Goal: Task Accomplishment & Management: Manage account settings

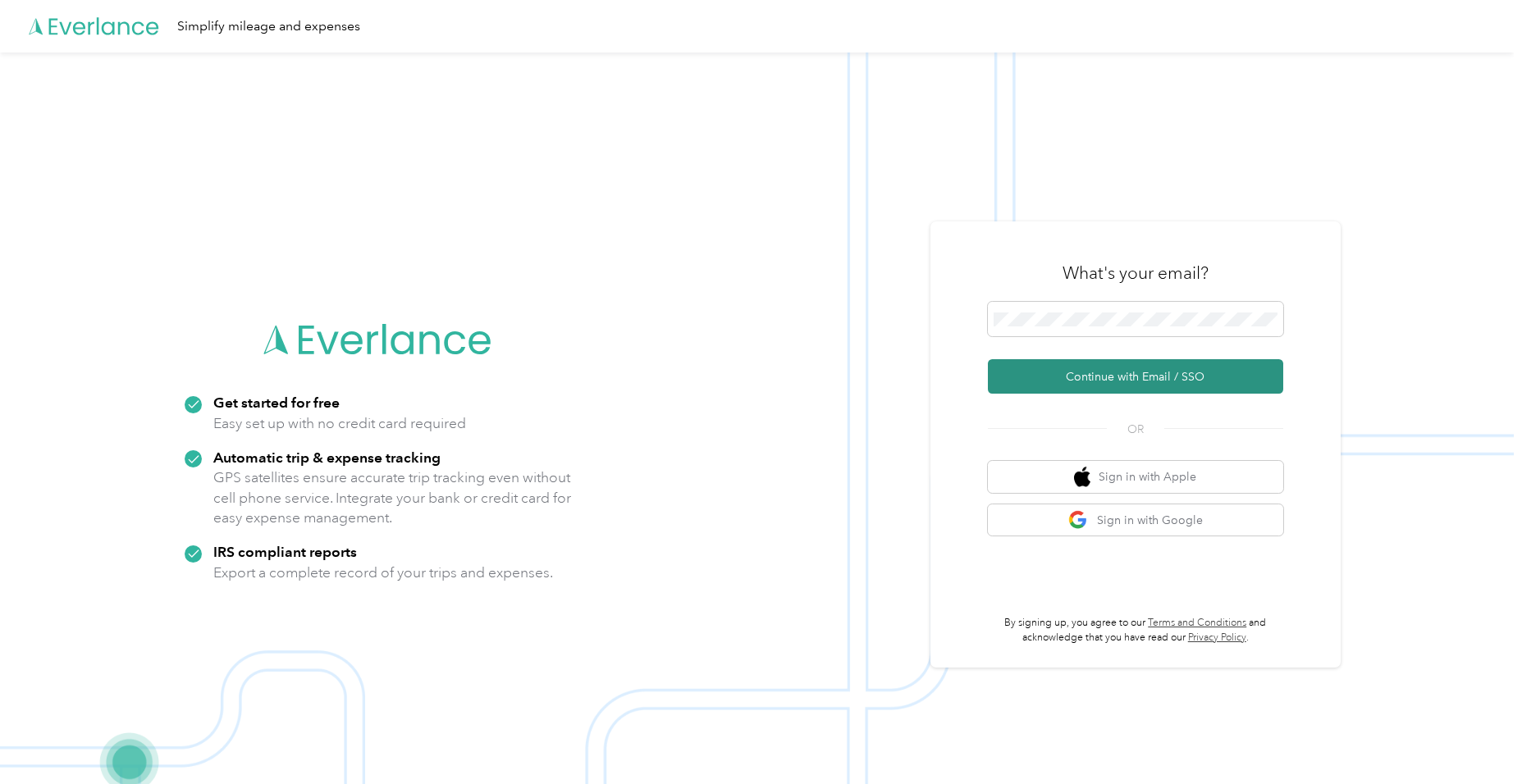
click at [1140, 373] on button "Continue with Email / SSO" at bounding box center [1136, 376] width 295 height 34
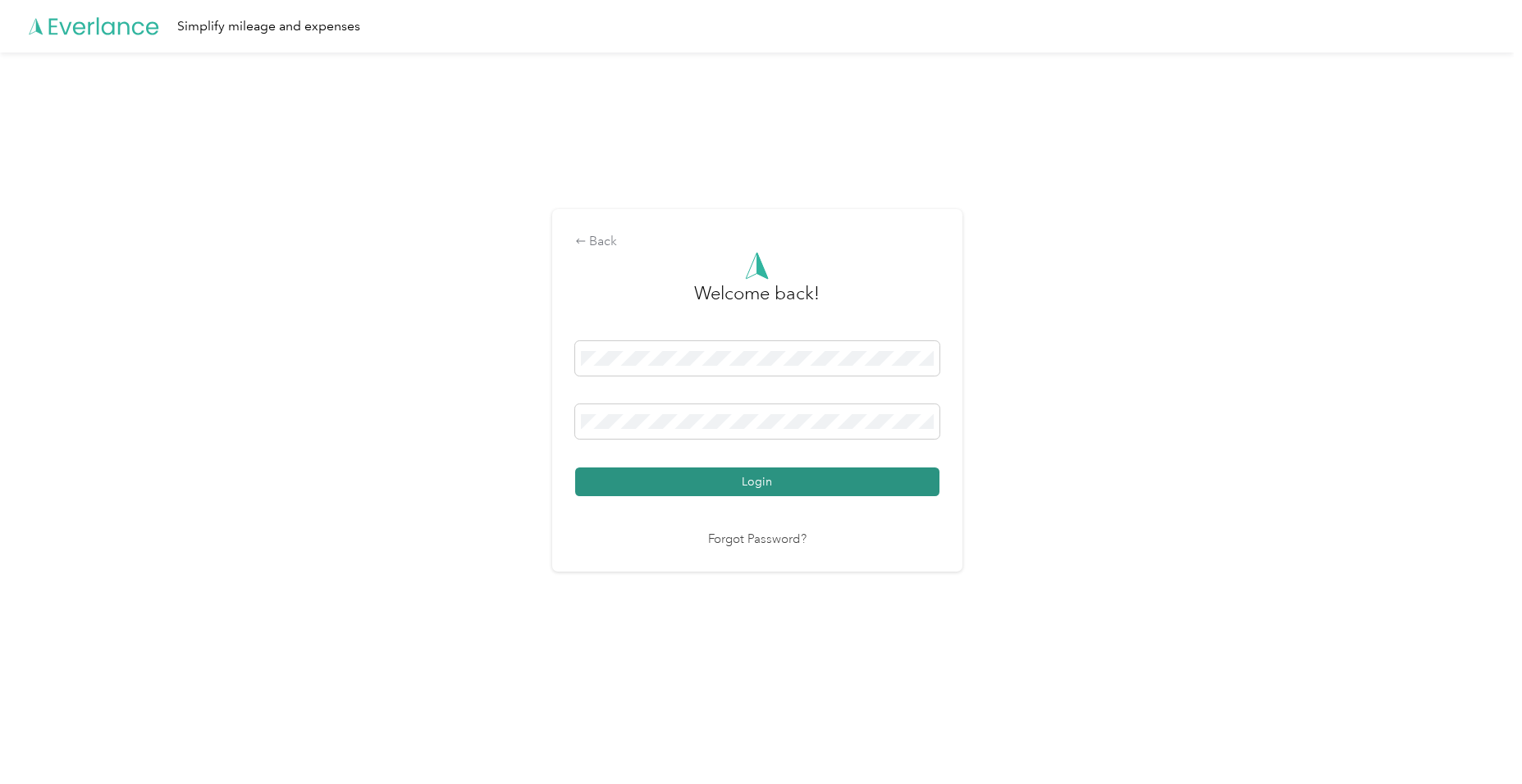
click at [807, 478] on button "Login" at bounding box center [757, 482] width 364 height 29
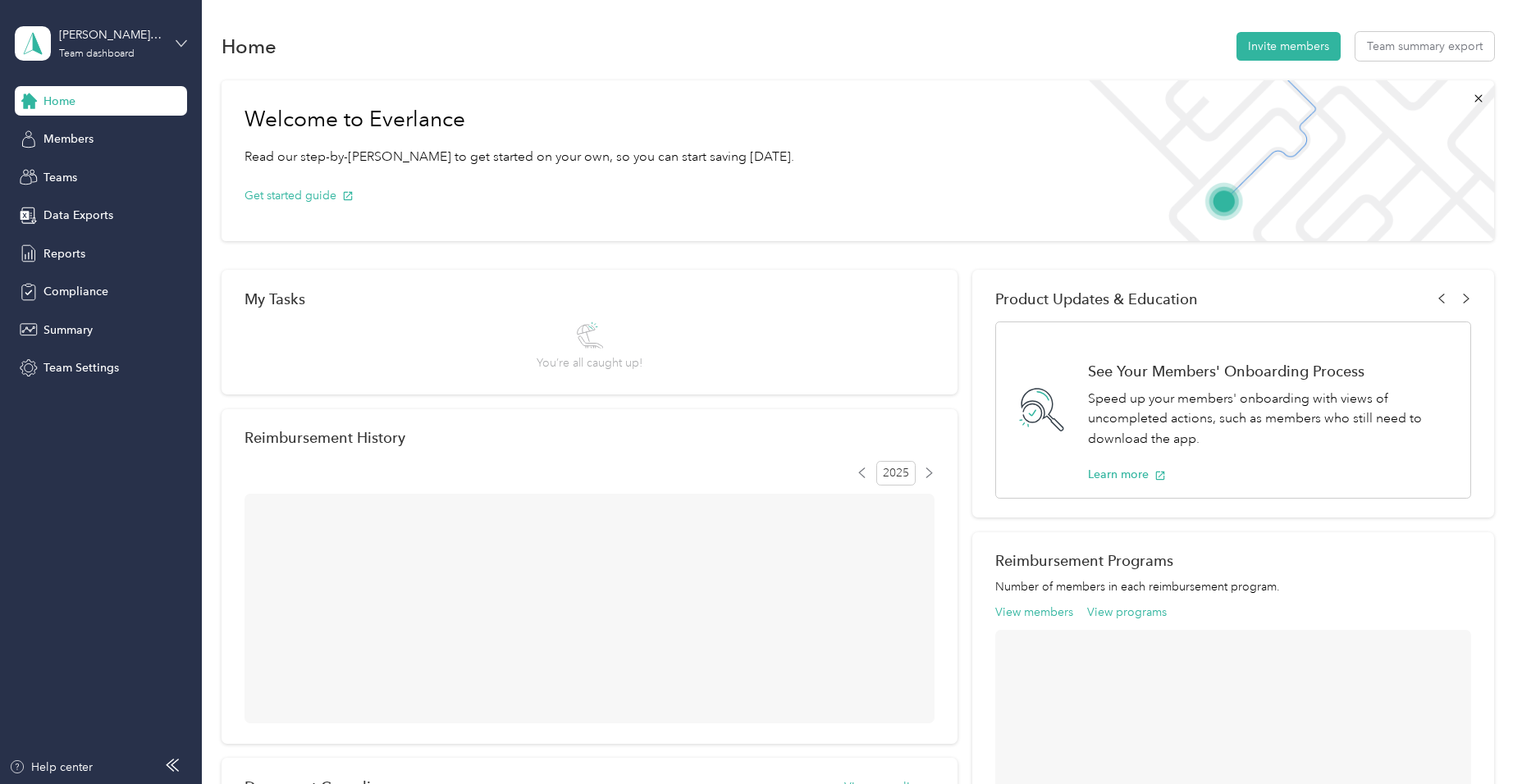
click at [177, 40] on icon at bounding box center [181, 43] width 11 height 11
click at [121, 168] on div "Personal dashboard" at bounding box center [80, 172] width 103 height 18
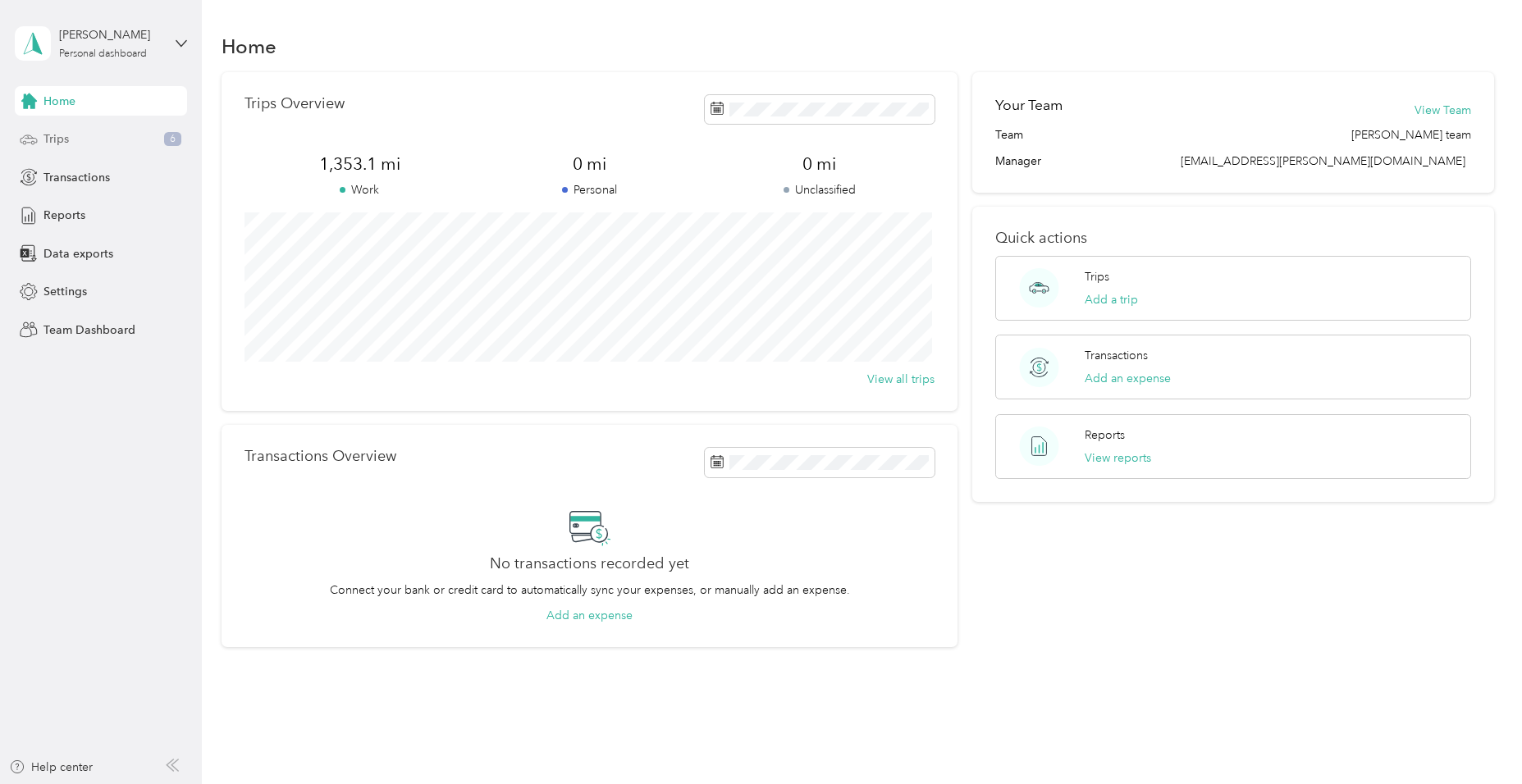
click at [72, 137] on div "Trips 6" at bounding box center [101, 139] width 172 height 29
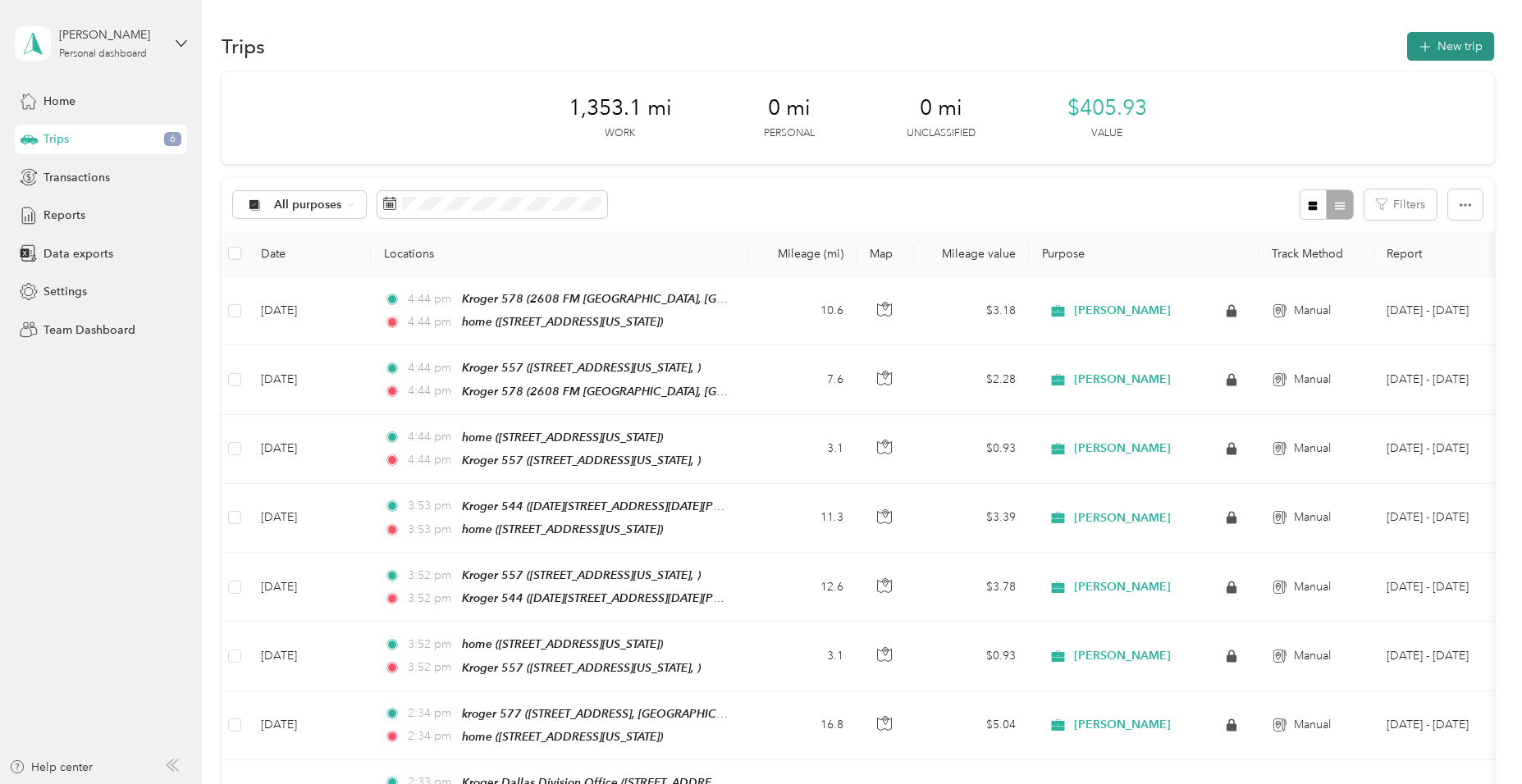
click at [1449, 44] on button "New trip" at bounding box center [1450, 46] width 87 height 29
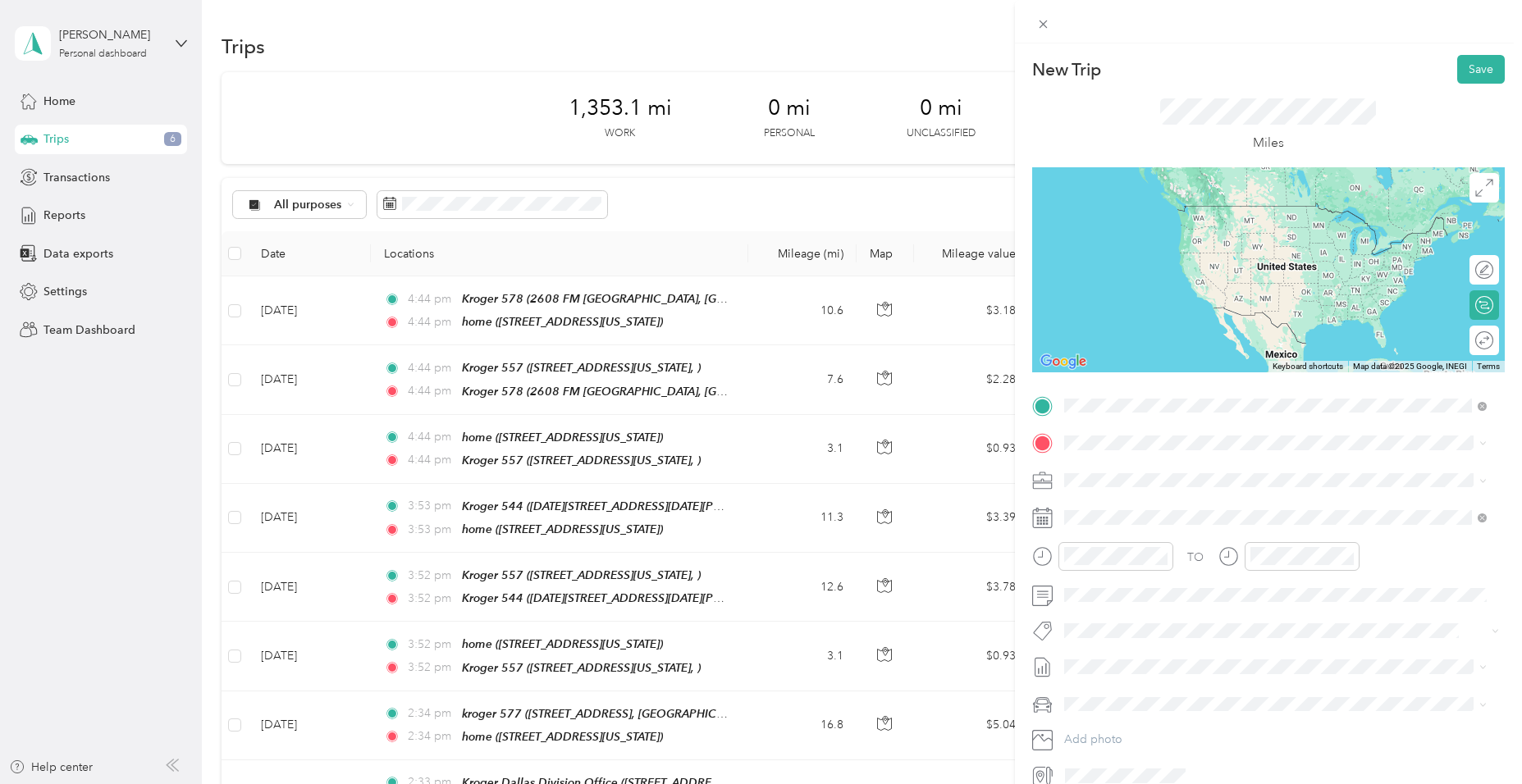
click at [1173, 500] on span "[STREET_ADDRESS], [GEOGRAPHIC_DATA], [US_STATE], [GEOGRAPHIC_DATA]" at bounding box center [1244, 497] width 299 height 31
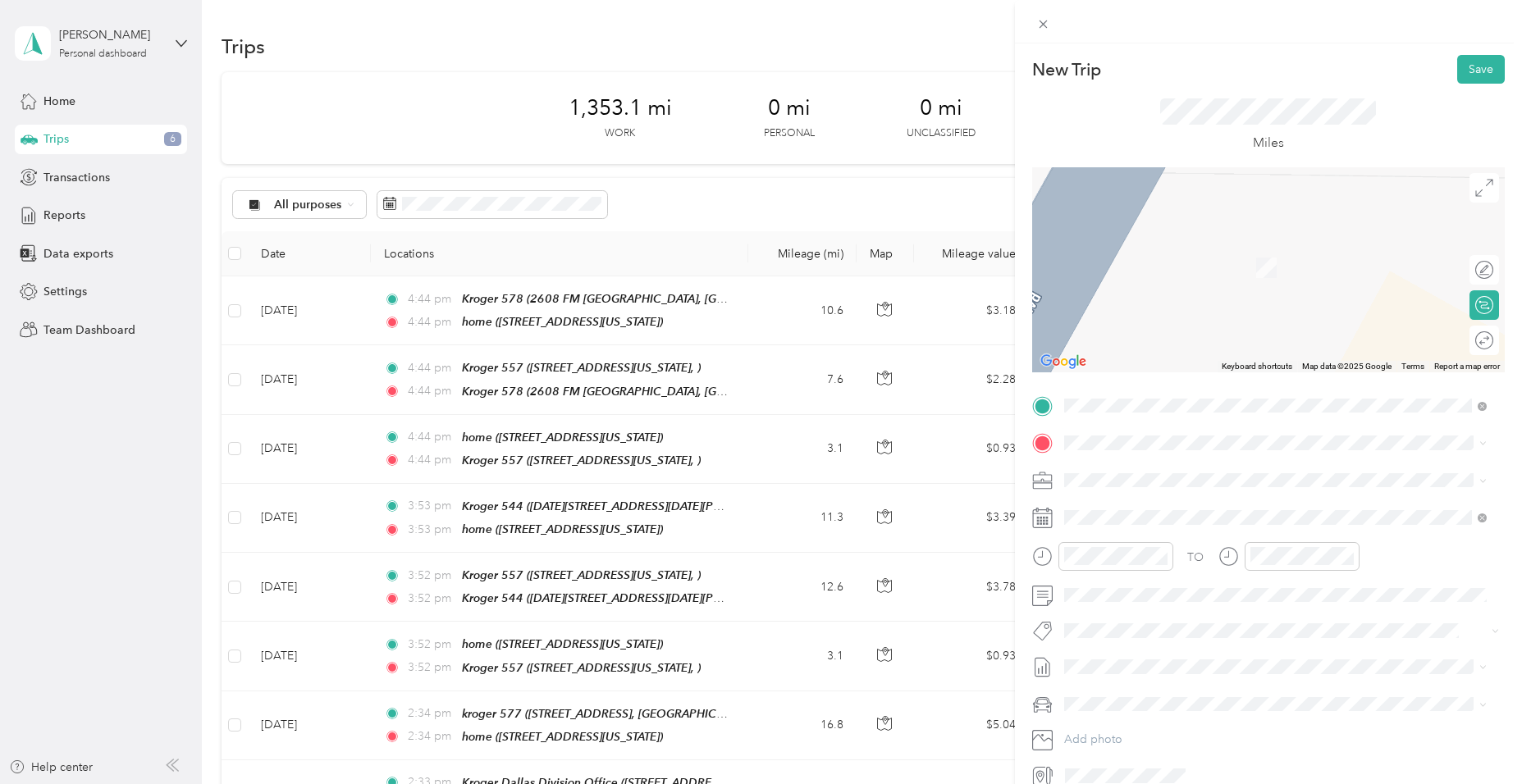
click at [1176, 518] on div "Kroger [STREET_ADDRESS][US_STATE]" at bounding box center [1177, 512] width 164 height 34
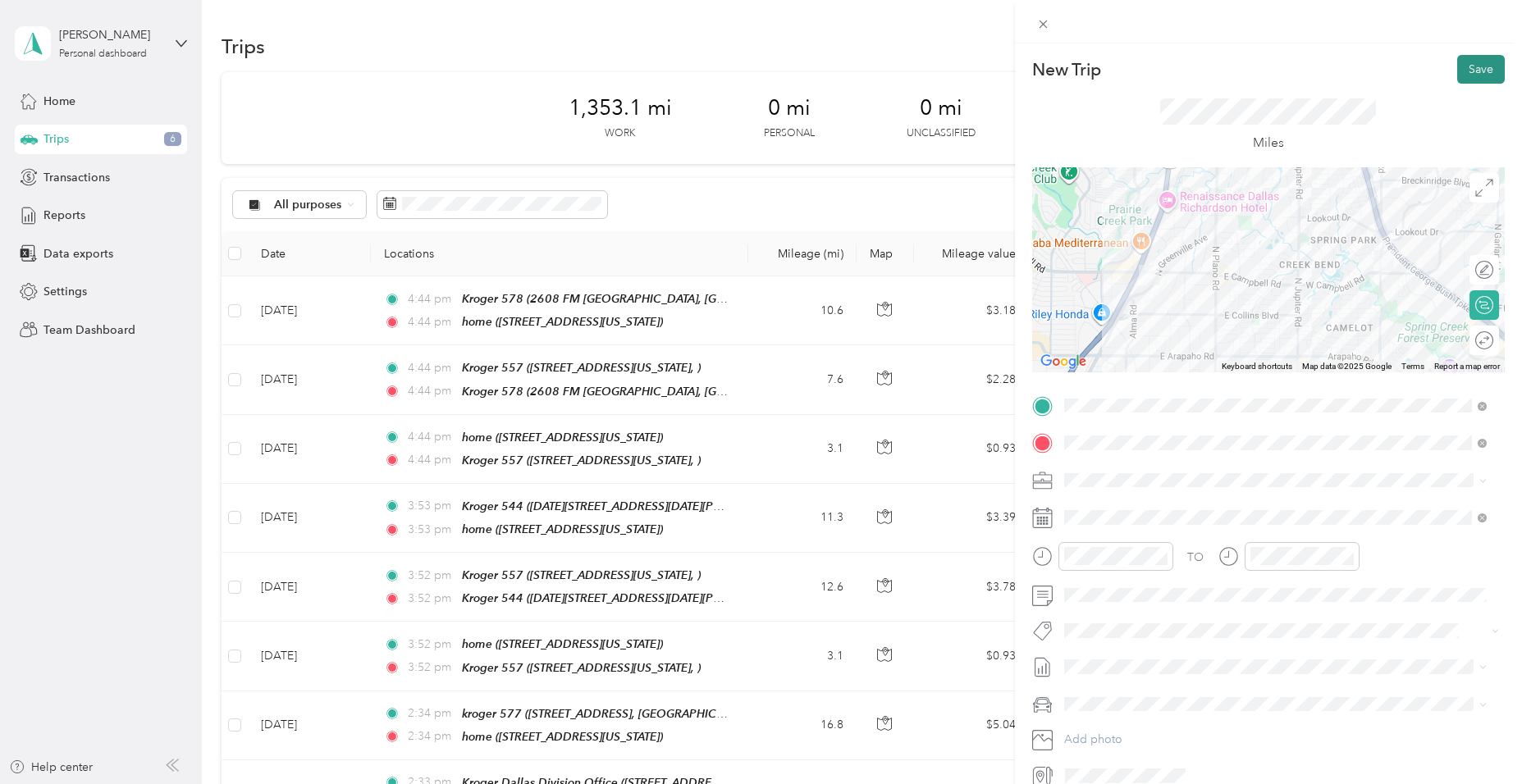
click at [1474, 64] on button "Save" at bounding box center [1481, 69] width 48 height 29
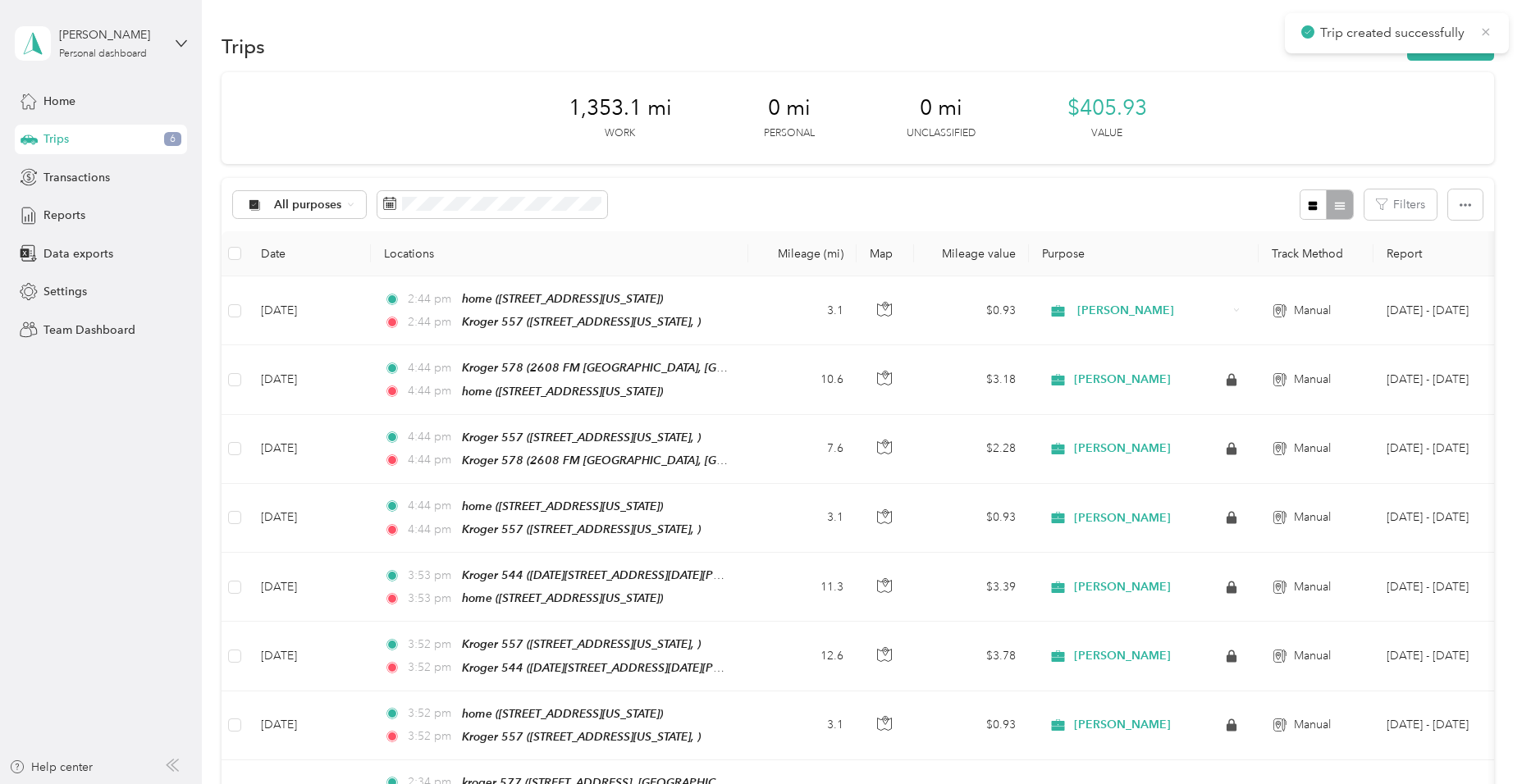
click at [1485, 29] on icon at bounding box center [1486, 32] width 13 height 15
click at [1471, 52] on button "New trip" at bounding box center [1450, 46] width 87 height 29
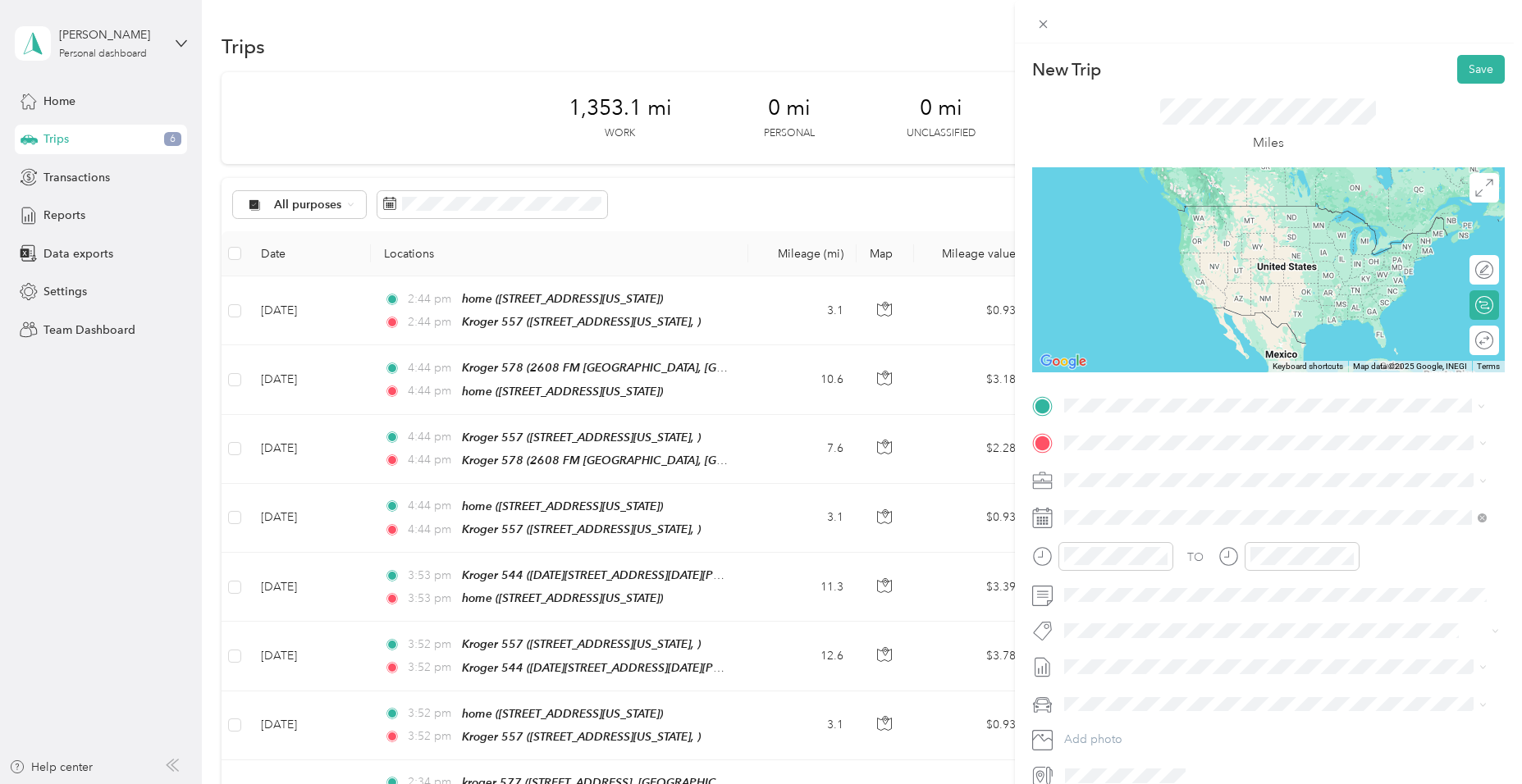
click at [1200, 491] on div "Kroger [STREET_ADDRESS][US_STATE]" at bounding box center [1177, 480] width 164 height 34
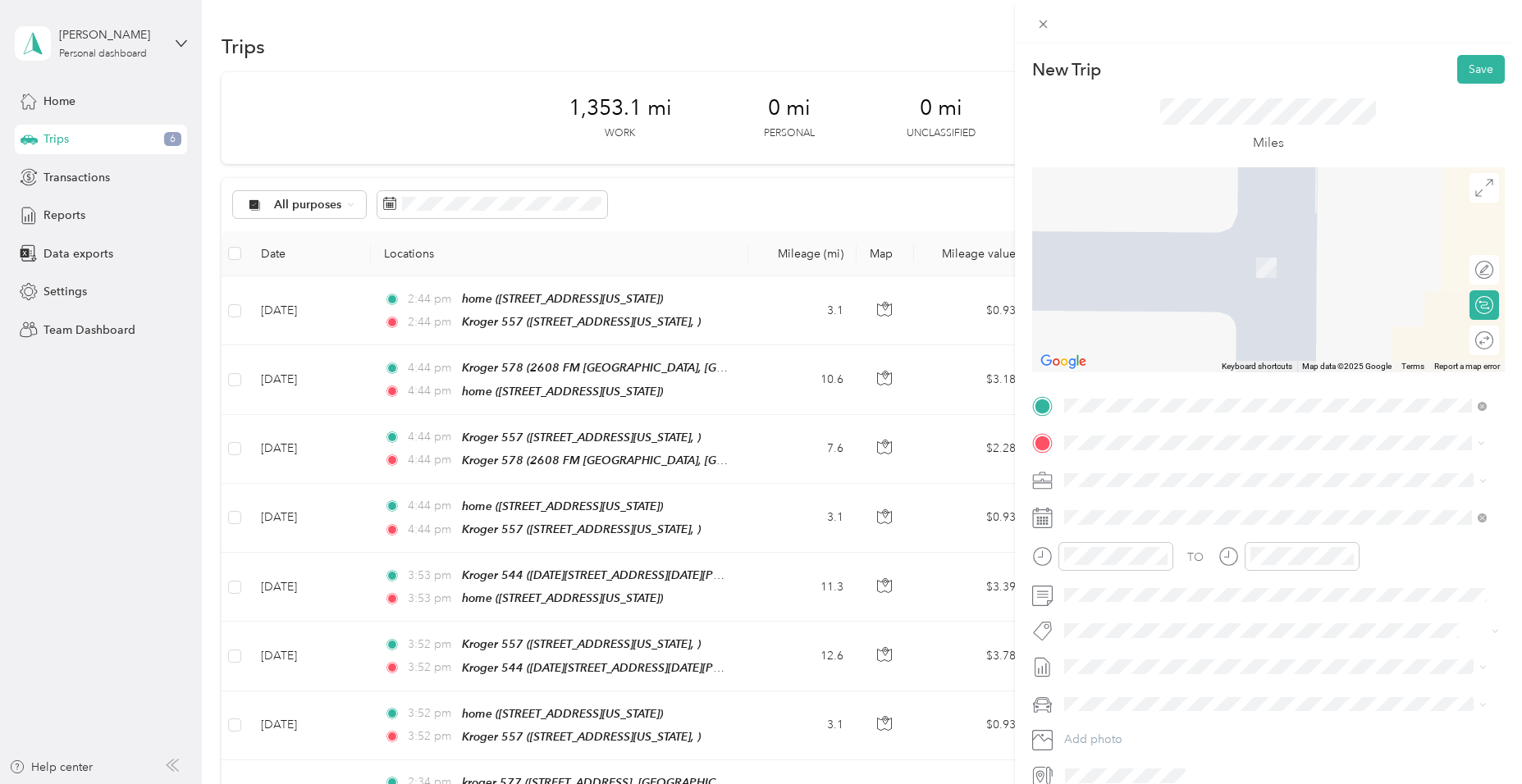
click at [1133, 528] on span "[STREET_ADDRESS][PERSON_NAME]" at bounding box center [1192, 532] width 195 height 14
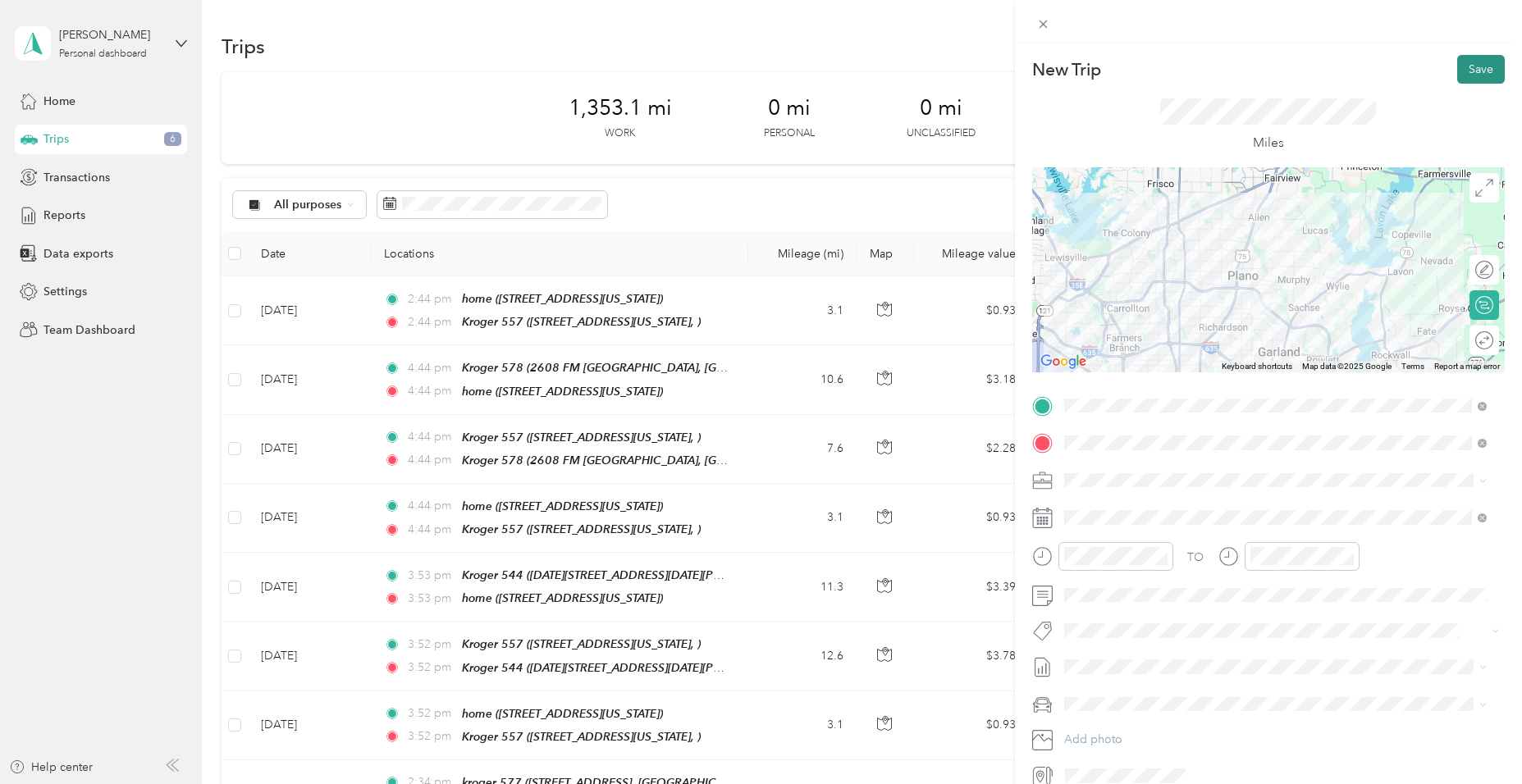
click at [1484, 66] on button "Save" at bounding box center [1481, 69] width 48 height 29
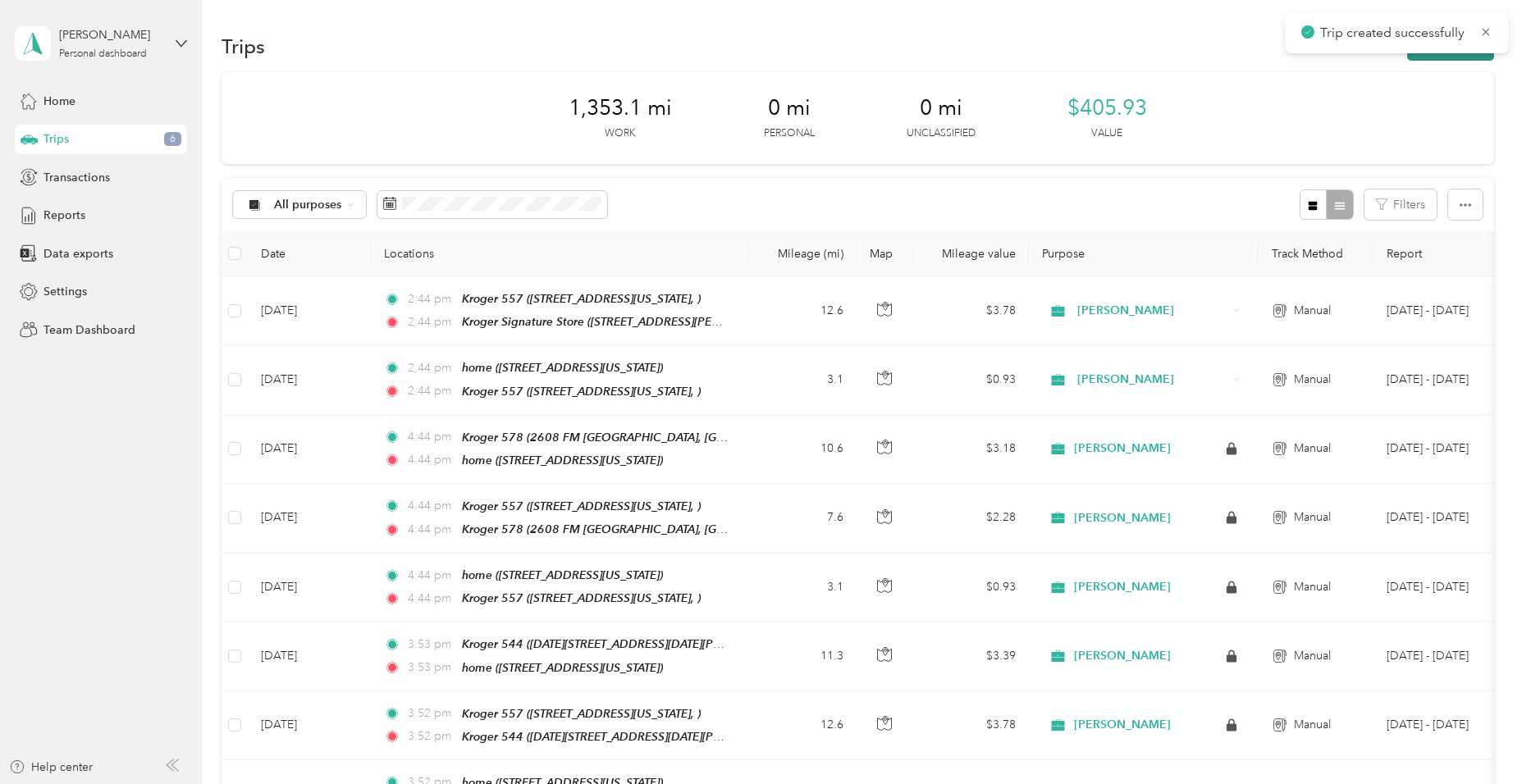
click at [1459, 57] on button "New trip" at bounding box center [1450, 46] width 87 height 29
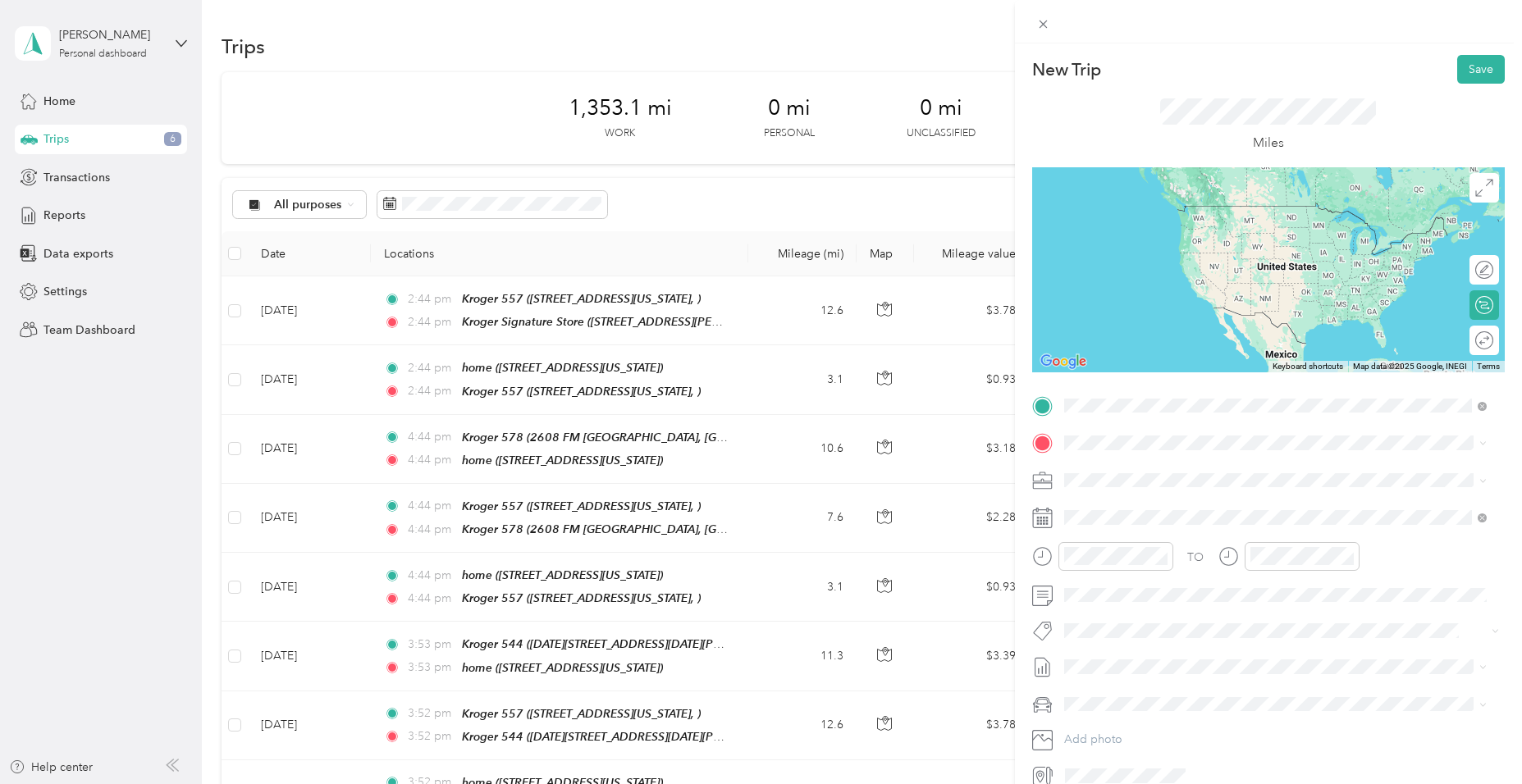
click at [1166, 492] on span "[STREET_ADDRESS][PERSON_NAME]" at bounding box center [1192, 495] width 195 height 14
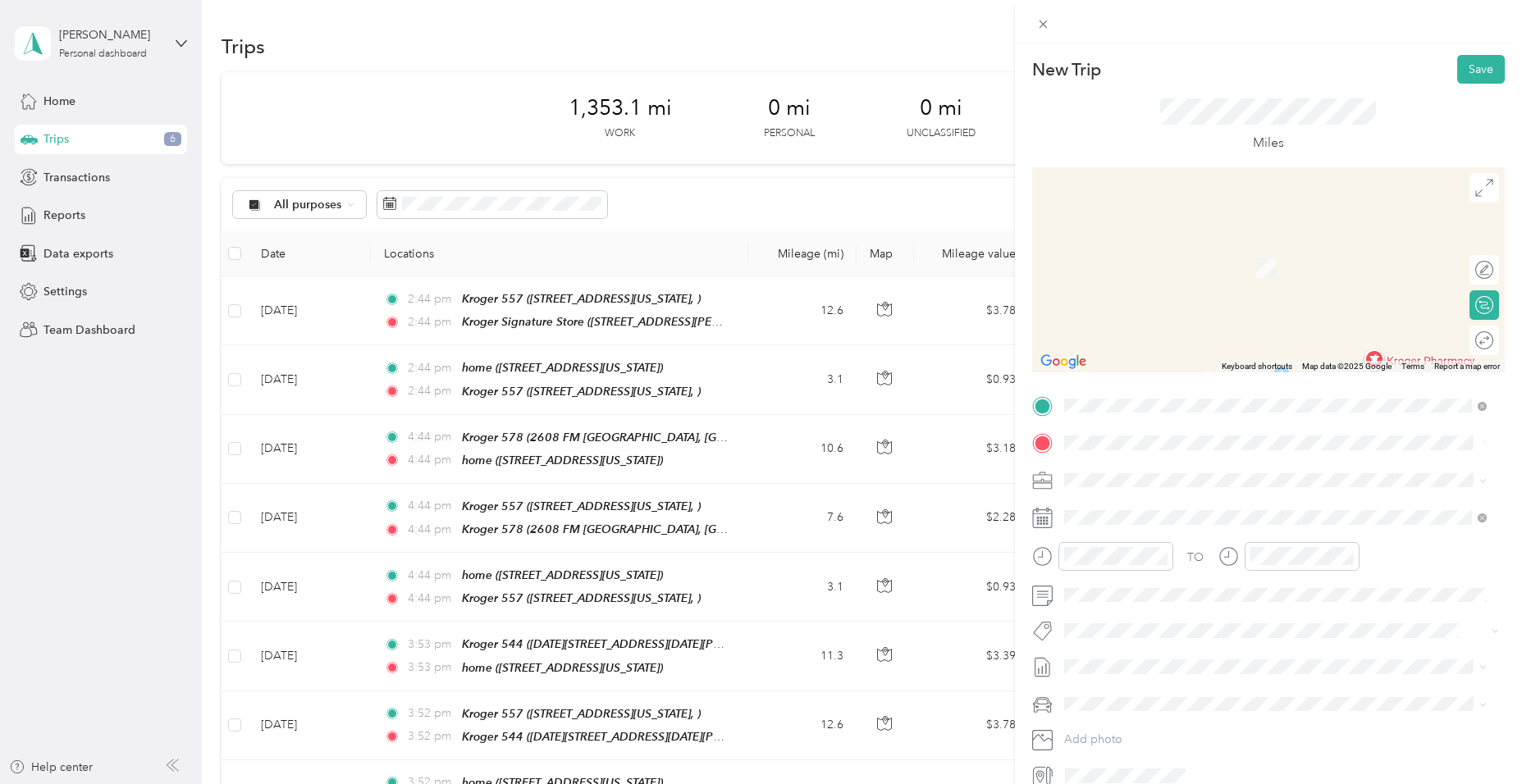
click at [1153, 532] on span "[STREET_ADDRESS], [GEOGRAPHIC_DATA], [US_STATE], [GEOGRAPHIC_DATA]" at bounding box center [1244, 534] width 299 height 31
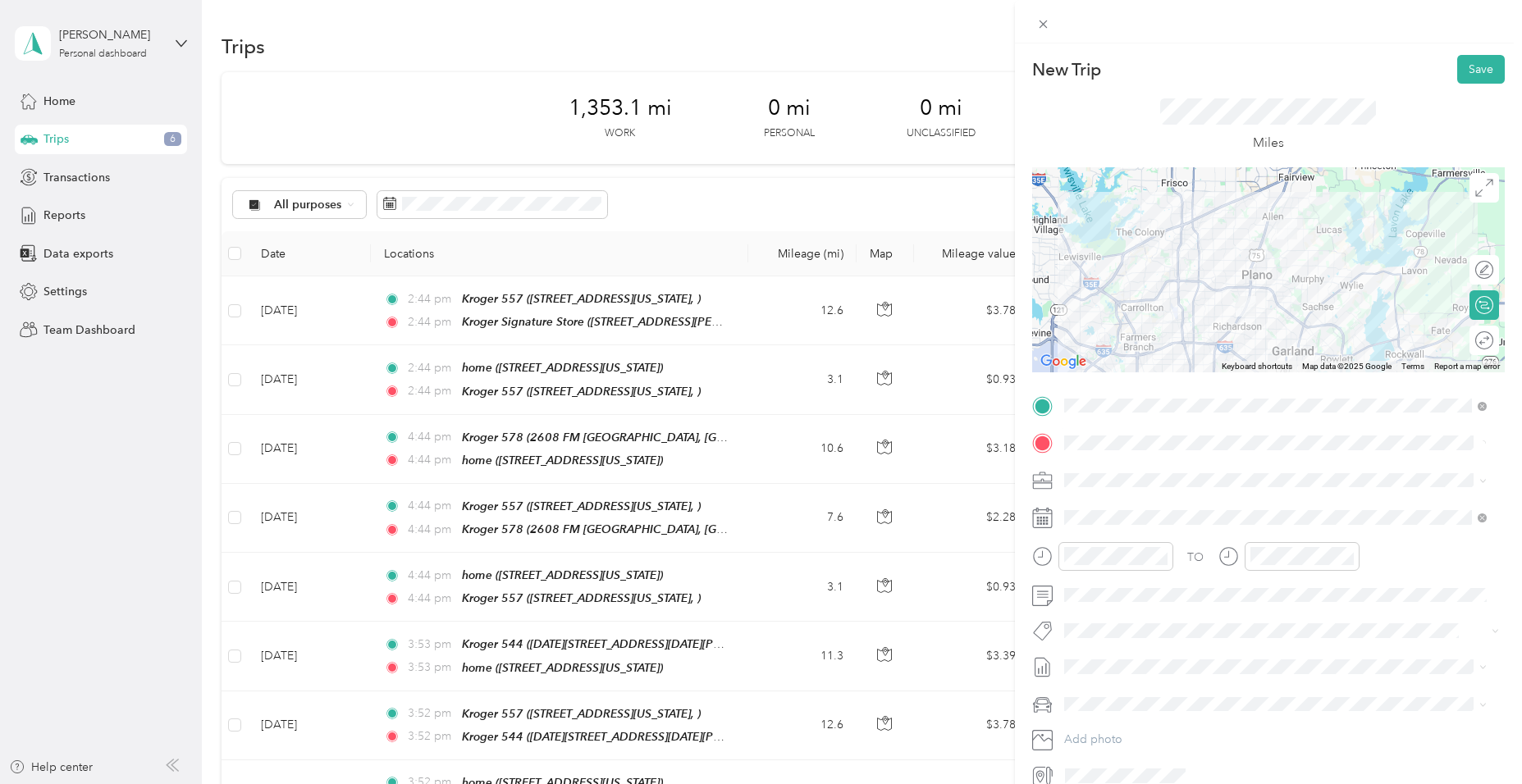
click at [1151, 535] on div "home [STREET_ADDRESS], [GEOGRAPHIC_DATA], [US_STATE], [GEOGRAPHIC_DATA]" at bounding box center [1288, 526] width 387 height 52
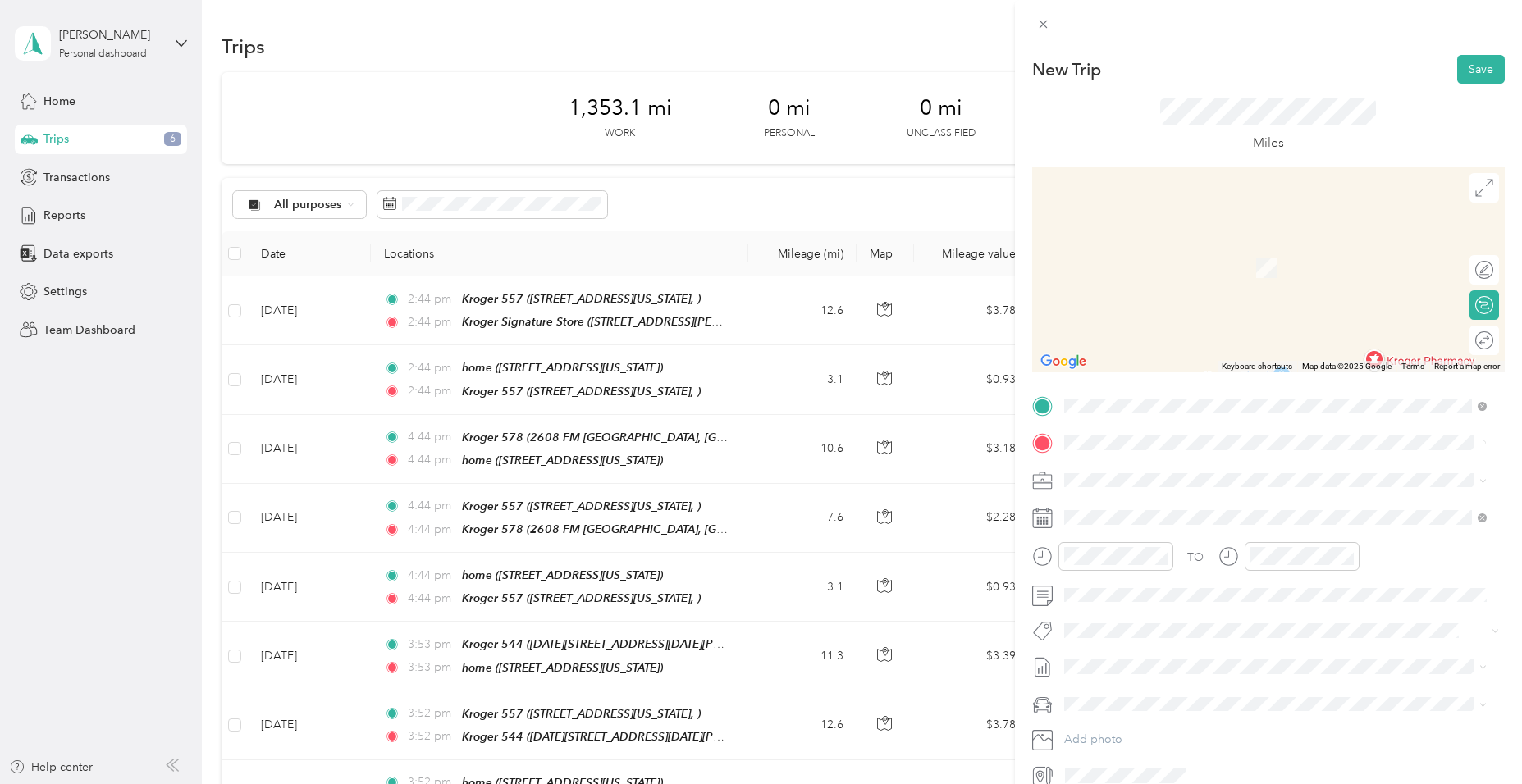
click at [1151, 530] on div "home [STREET_ADDRESS], [GEOGRAPHIC_DATA], [US_STATE], [GEOGRAPHIC_DATA]" at bounding box center [1288, 526] width 387 height 52
click at [1148, 538] on span "[STREET_ADDRESS], [GEOGRAPHIC_DATA], [US_STATE], [GEOGRAPHIC_DATA]" at bounding box center [1244, 534] width 299 height 31
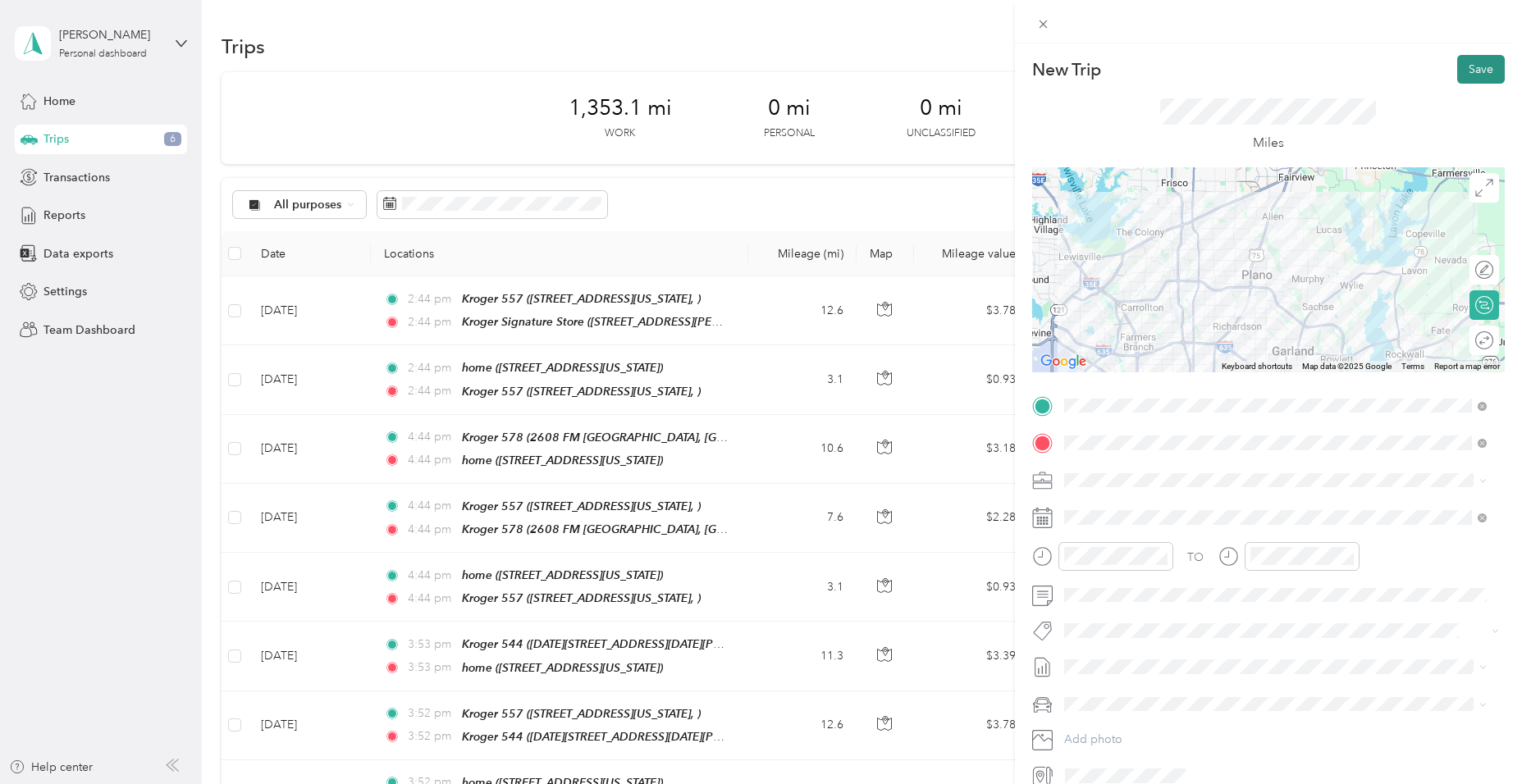
click at [1466, 74] on button "Save" at bounding box center [1481, 69] width 48 height 29
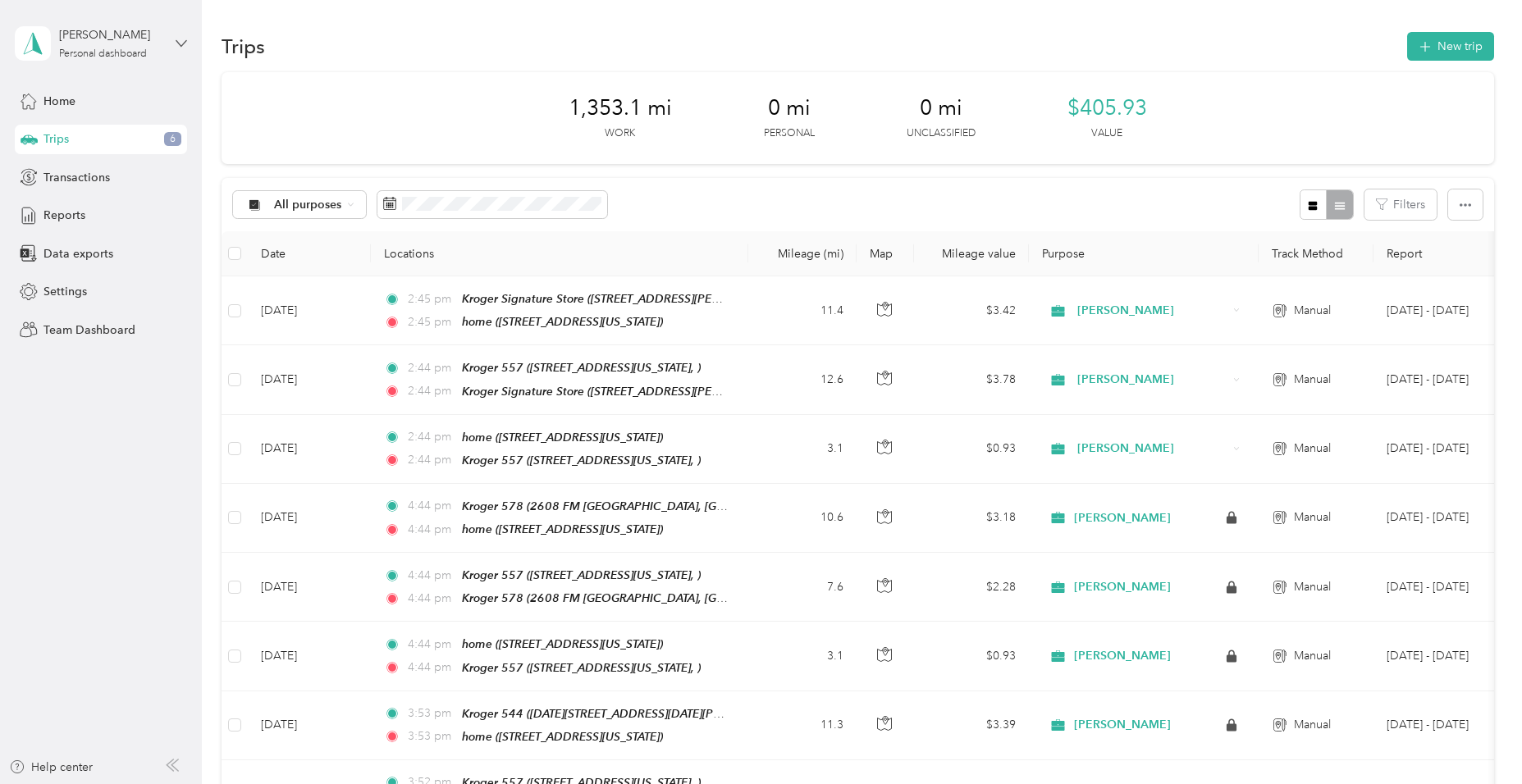
click at [181, 41] on icon at bounding box center [181, 43] width 11 height 11
click at [86, 135] on div "Team dashboard" at bounding box center [72, 135] width 87 height 18
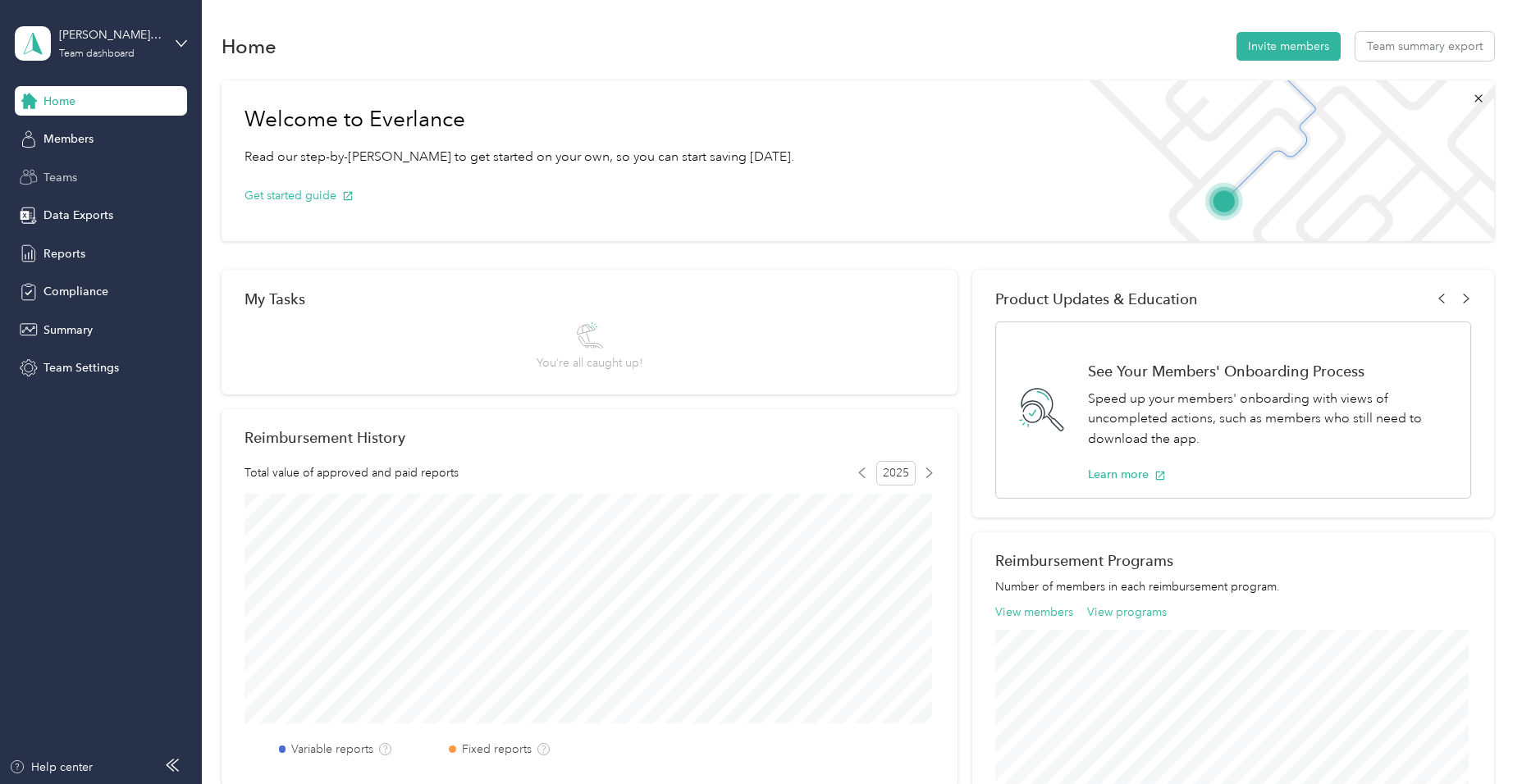
click at [62, 171] on span "Teams" at bounding box center [60, 177] width 34 height 18
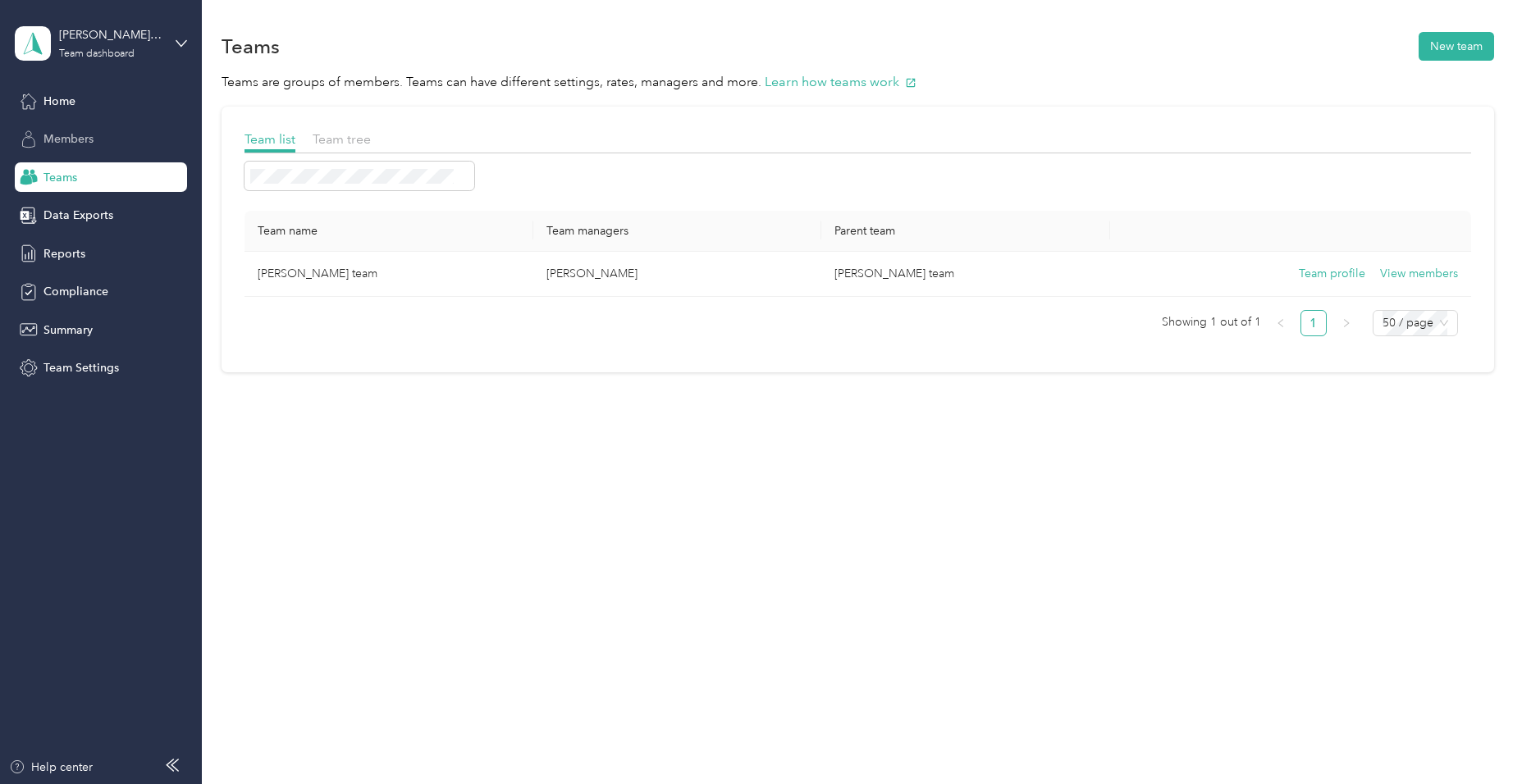
click at [75, 144] on span "Members" at bounding box center [68, 139] width 50 height 18
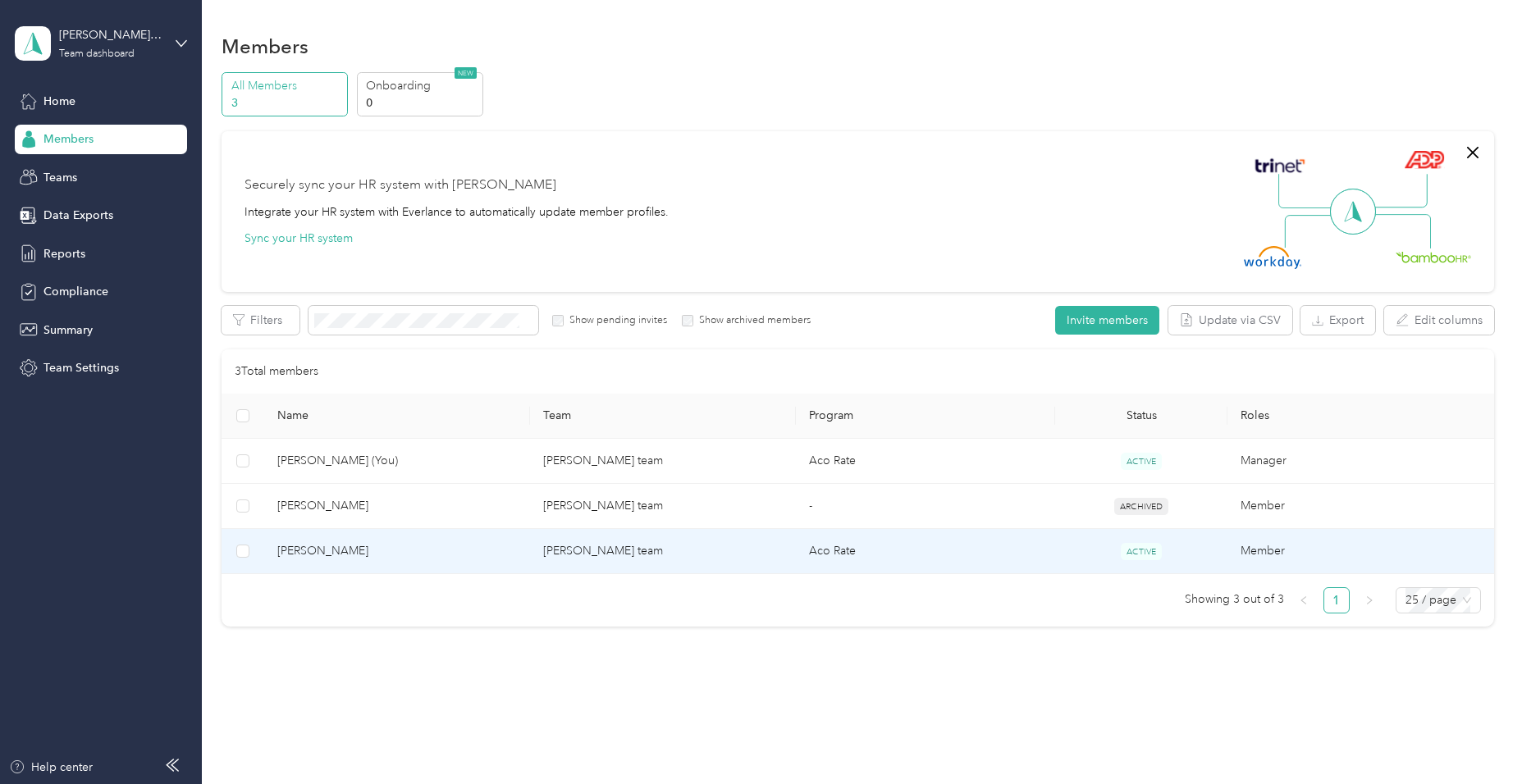
click at [329, 552] on span "[PERSON_NAME]" at bounding box center [397, 551] width 239 height 18
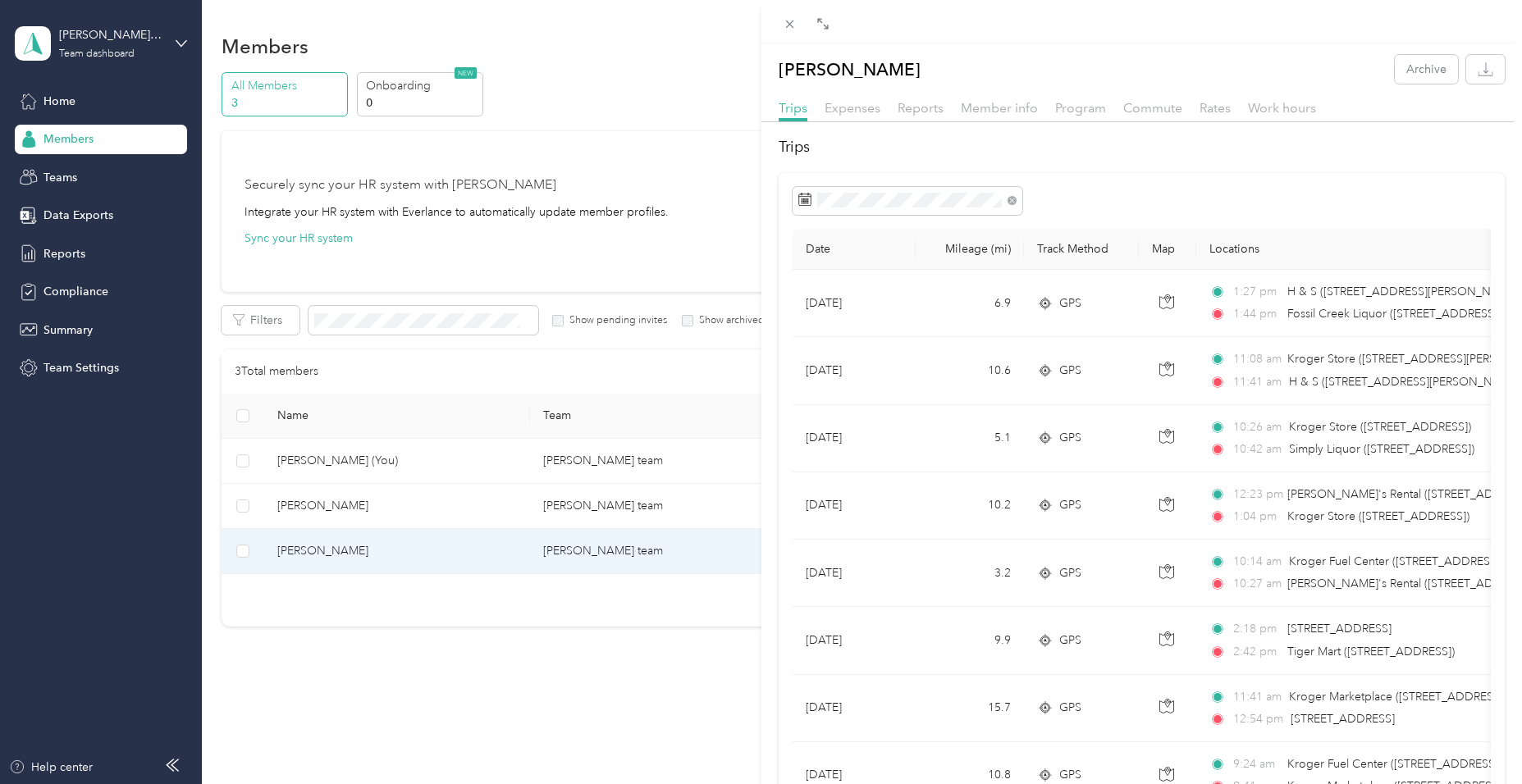
click at [179, 42] on div "[PERSON_NAME] Archive Trips Expenses Reports Member info Program Commute Rates …" at bounding box center [761, 392] width 1522 height 784
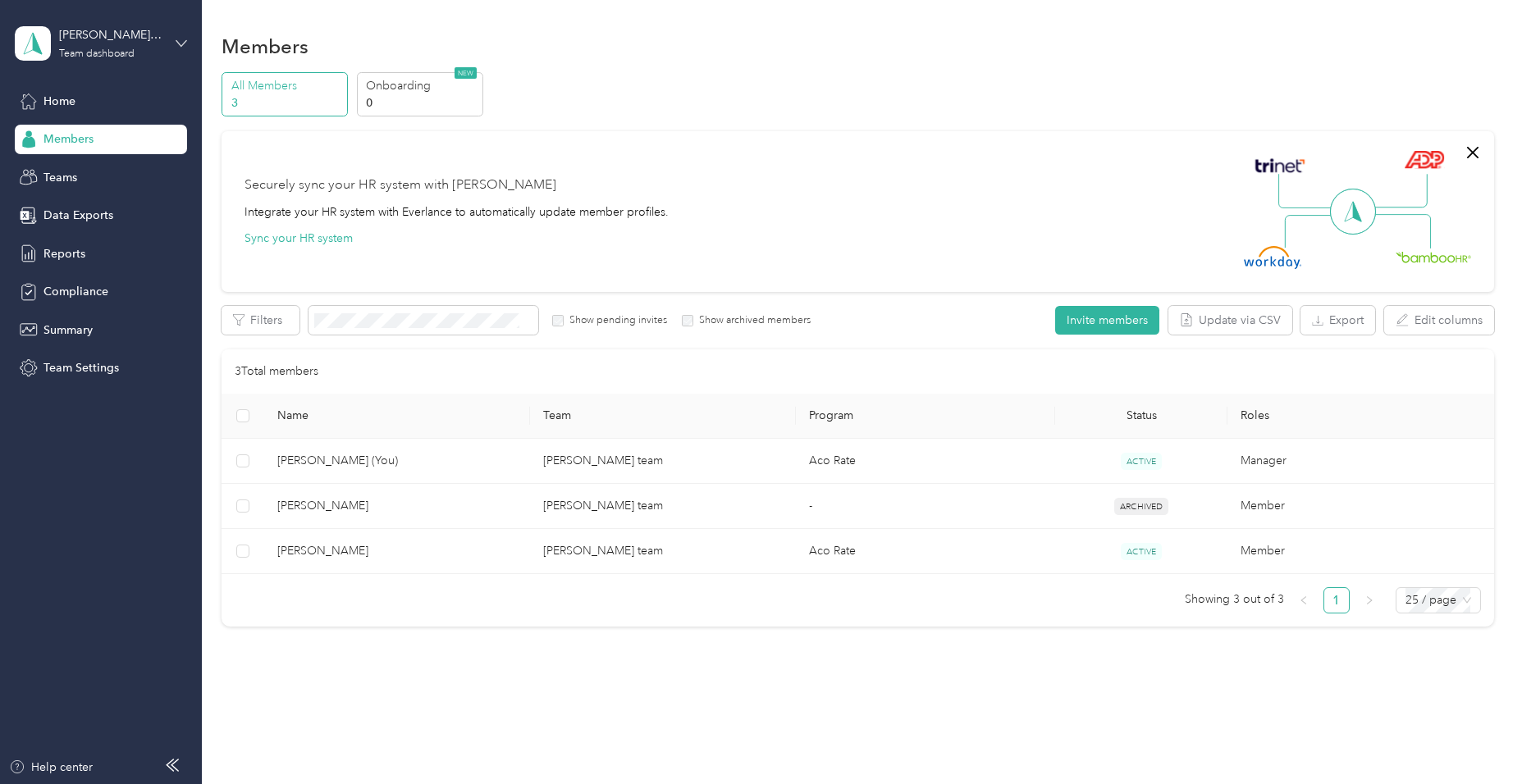
click at [180, 39] on icon at bounding box center [181, 43] width 11 height 11
click at [85, 209] on div "Log out" at bounding box center [61, 210] width 64 height 18
